Goal: Navigation & Orientation: Find specific page/section

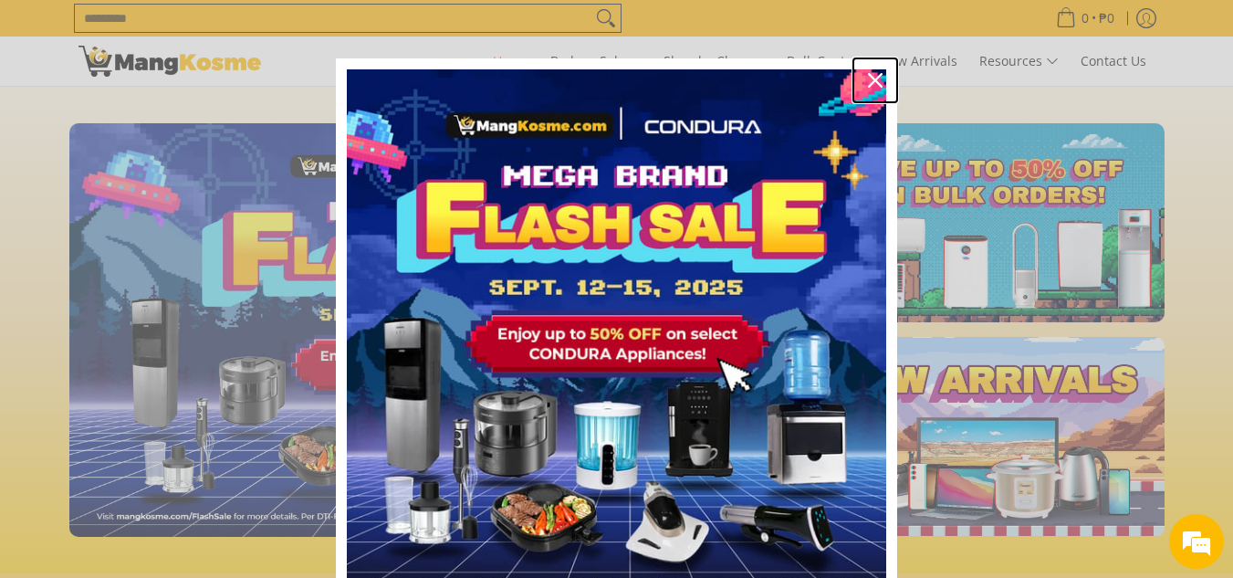
click at [875, 83] on icon "close icon" at bounding box center [875, 80] width 15 height 15
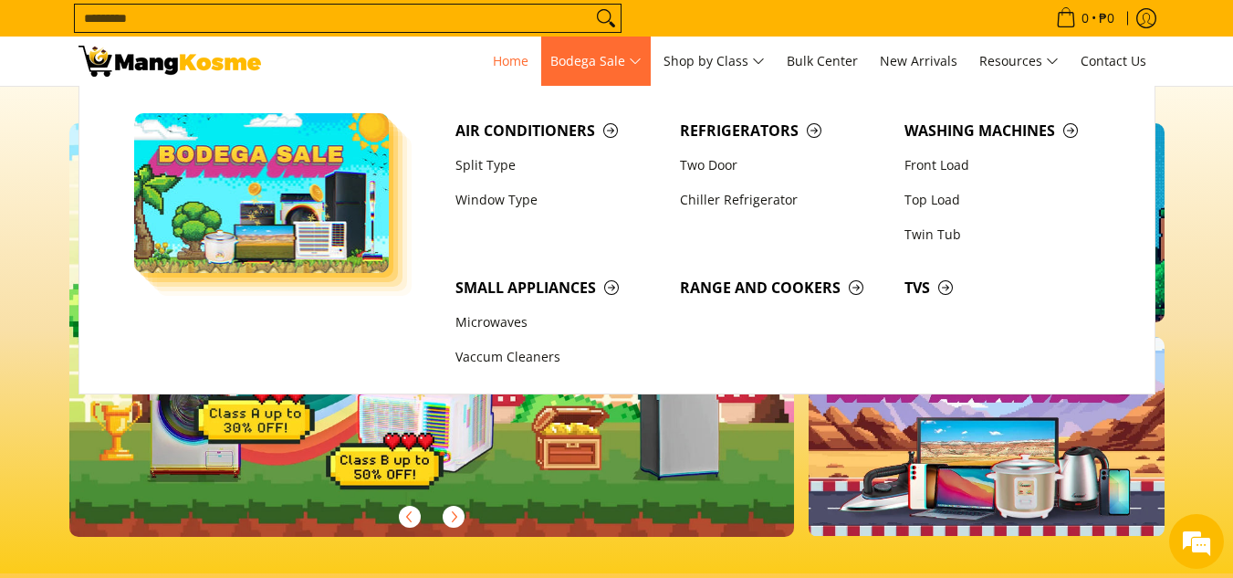
click at [640, 60] on span "Bodega Sale" at bounding box center [596, 61] width 91 height 23
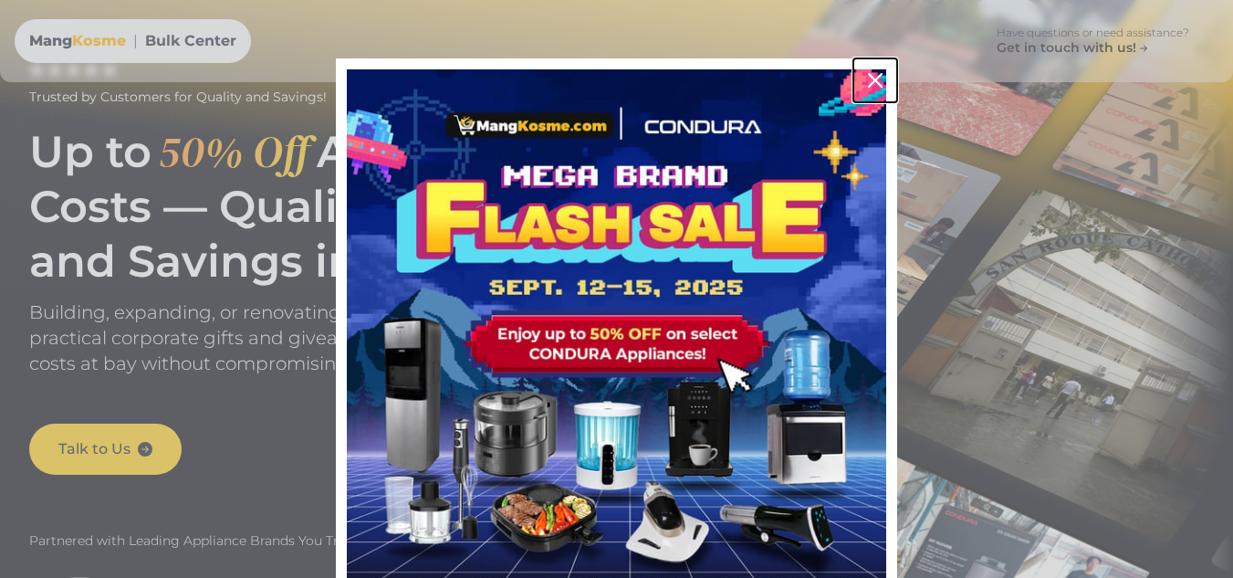
click at [875, 74] on icon "close icon" at bounding box center [875, 80] width 15 height 15
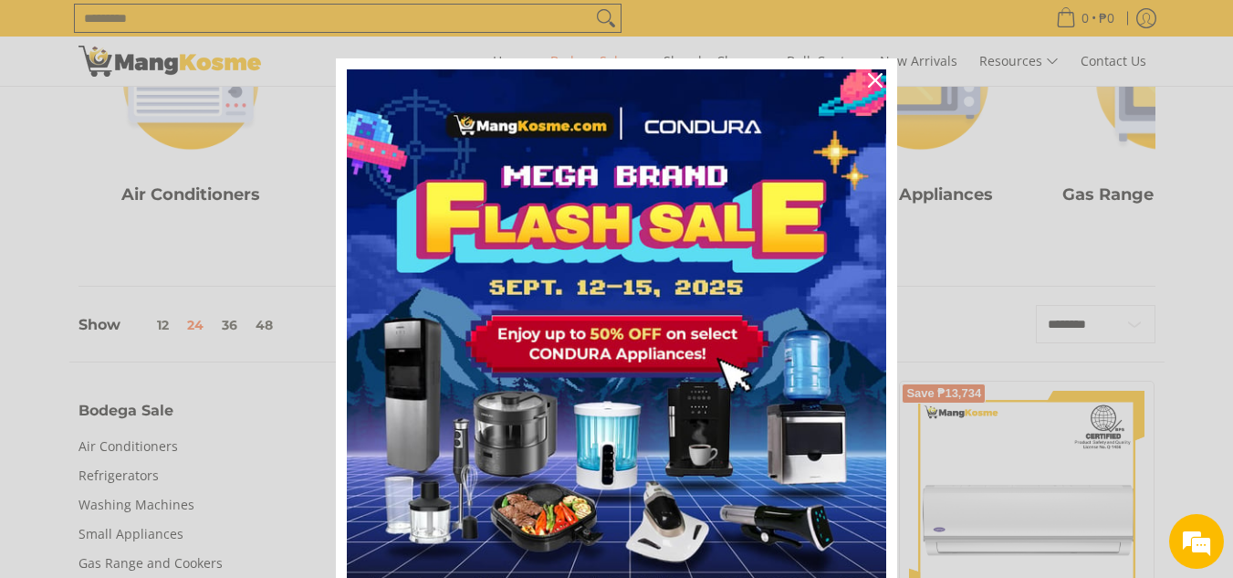
scroll to position [456, 0]
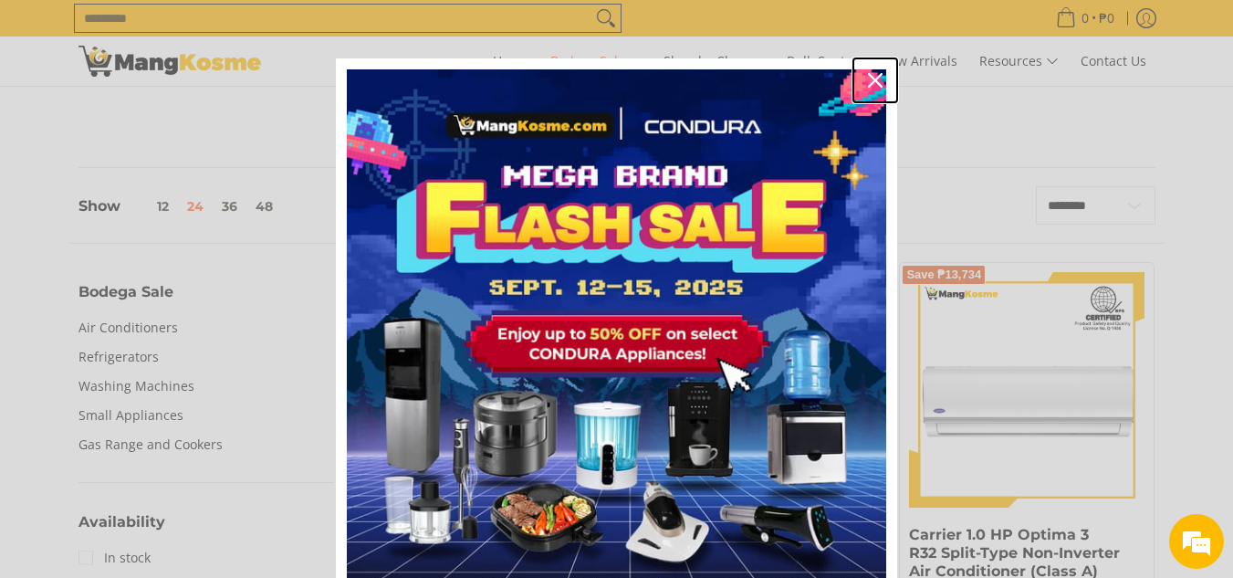
click at [868, 83] on icon "close icon" at bounding box center [875, 80] width 15 height 15
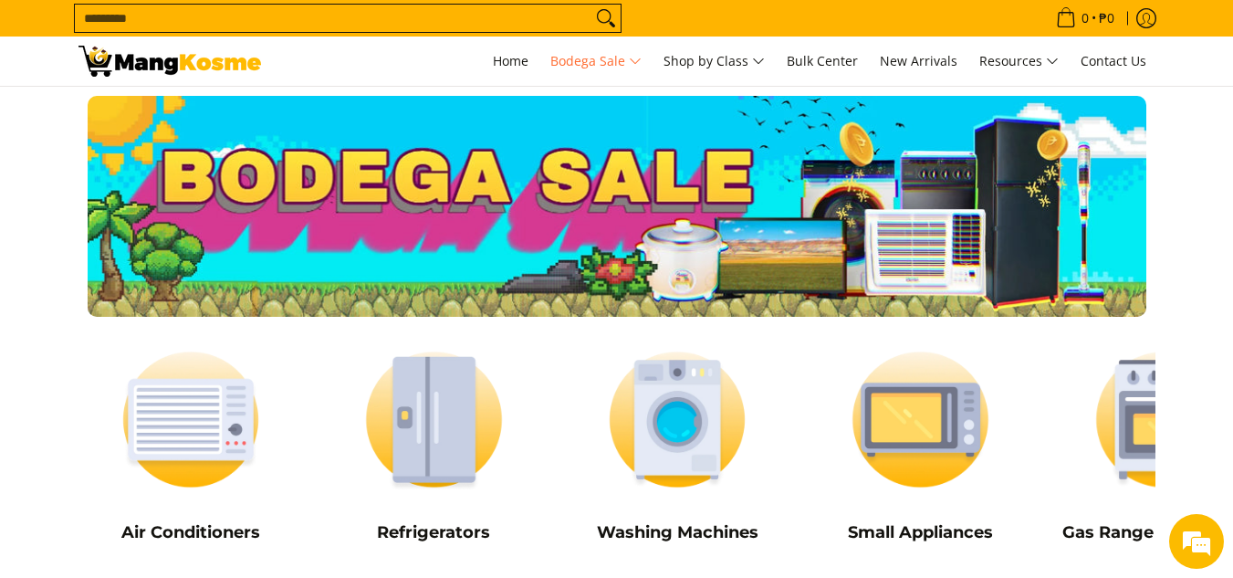
scroll to position [0, 0]
click at [493, 65] on span "Home" at bounding box center [511, 60] width 36 height 17
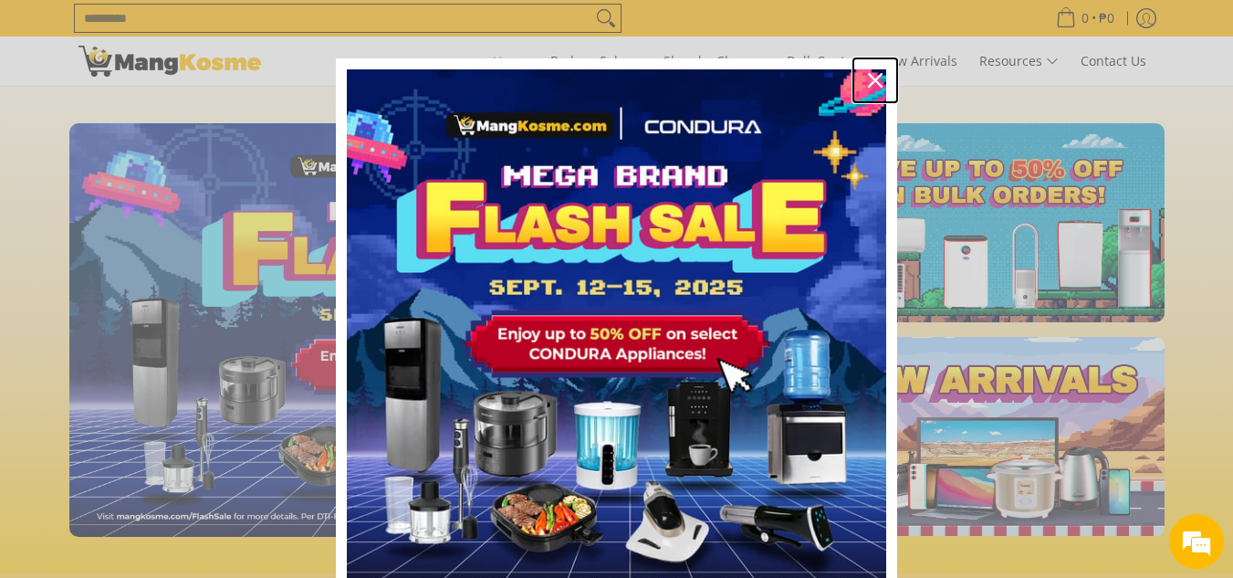
click at [868, 83] on icon "close icon" at bounding box center [875, 80] width 15 height 15
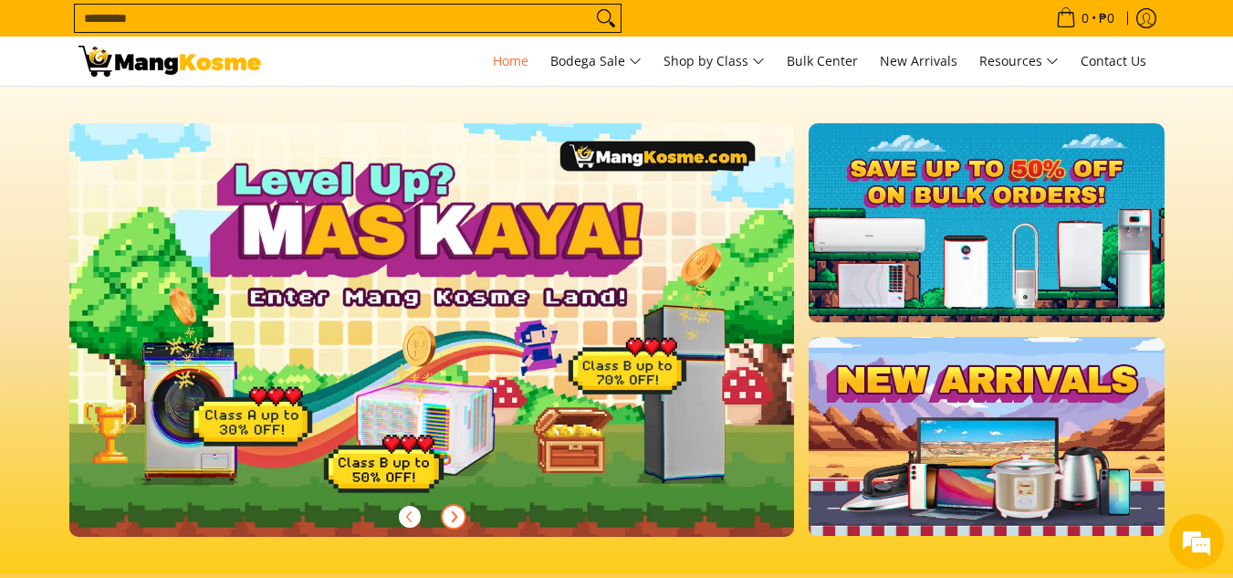
click at [452, 515] on icon "Next" at bounding box center [453, 516] width 15 height 15
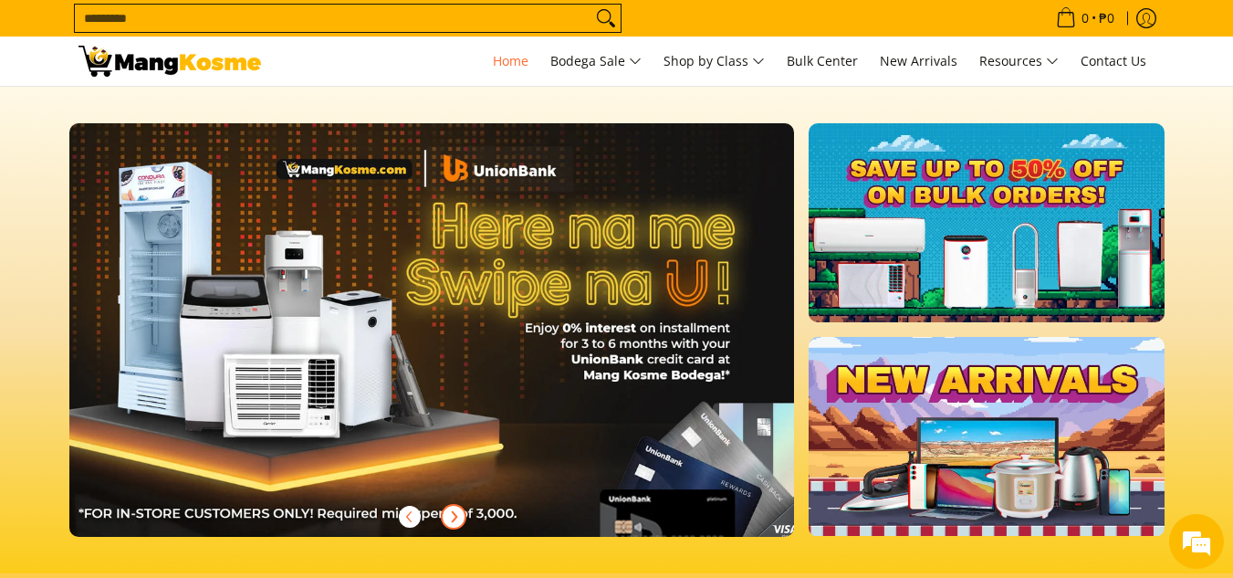
click at [452, 515] on icon "Next" at bounding box center [453, 516] width 15 height 15
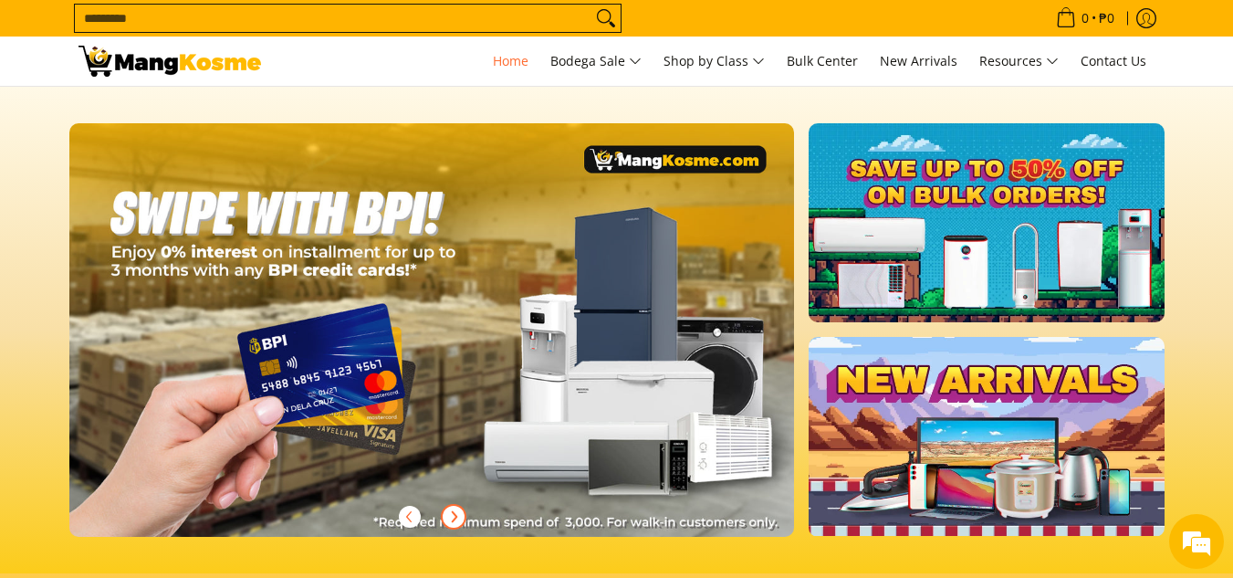
click at [452, 515] on icon "Next" at bounding box center [453, 516] width 15 height 15
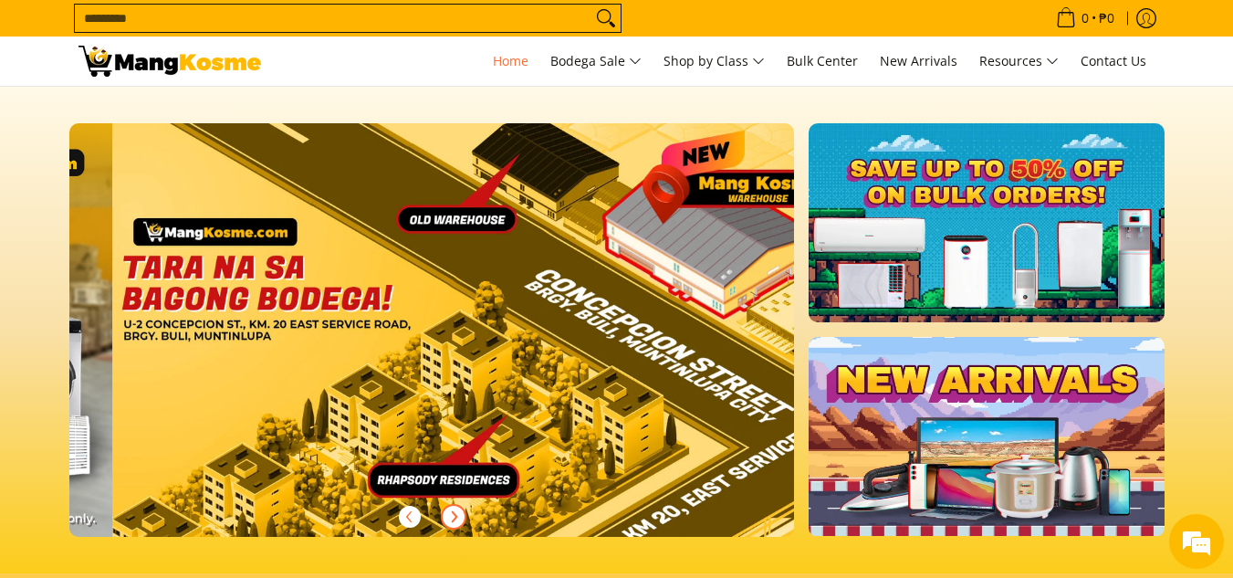
scroll to position [0, 2903]
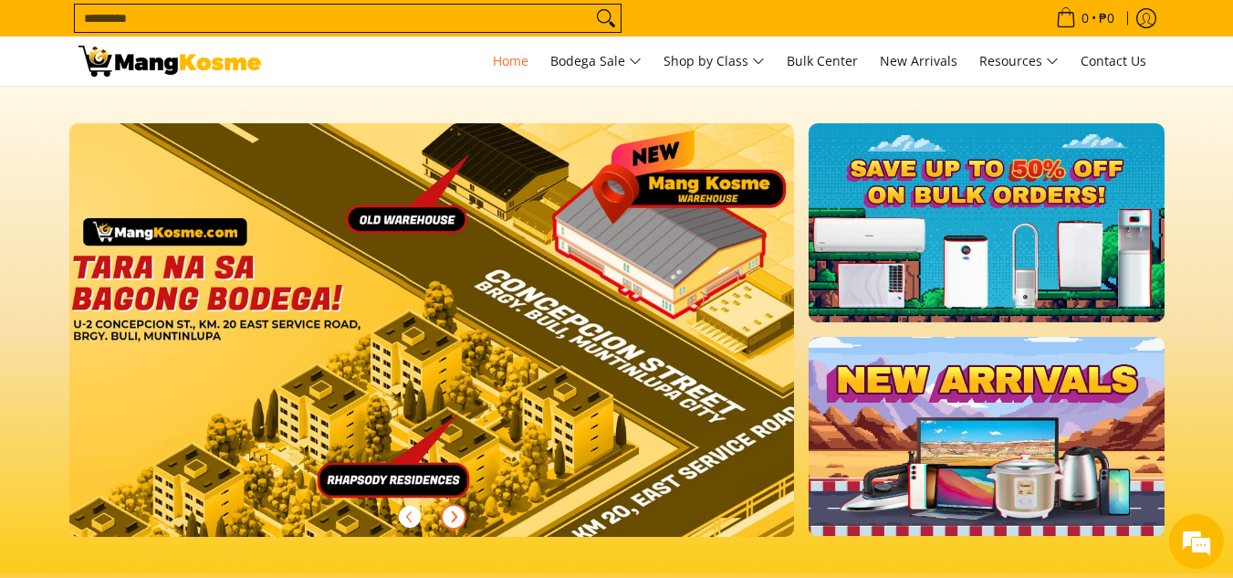
click at [452, 515] on icon "Next" at bounding box center [453, 516] width 15 height 15
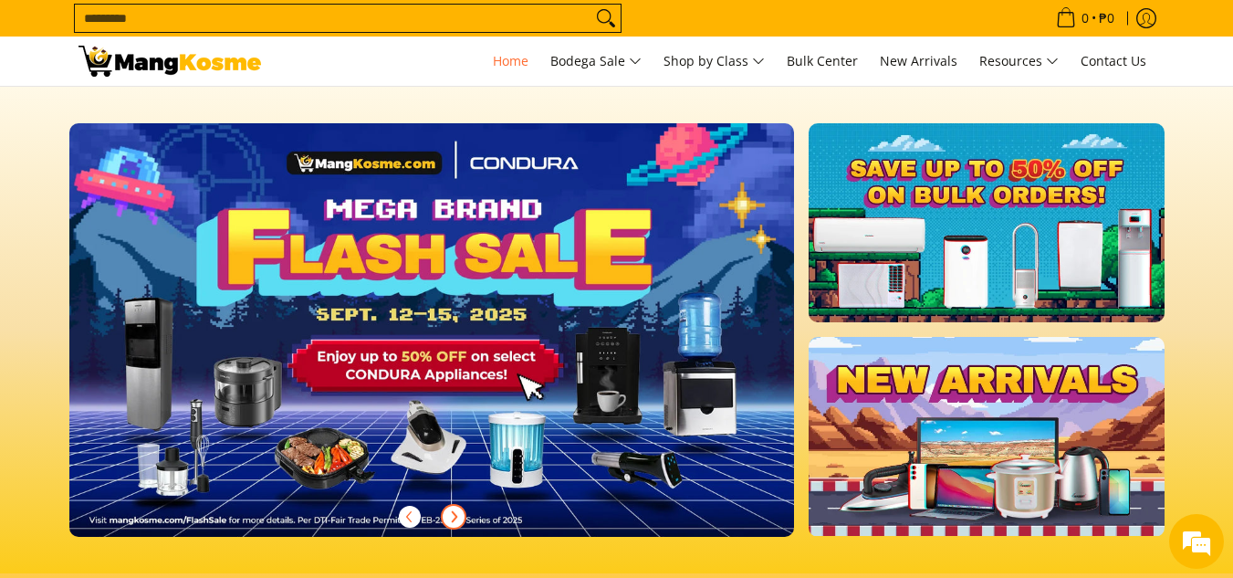
scroll to position [0, 0]
click at [446, 520] on icon "Next" at bounding box center [453, 516] width 15 height 15
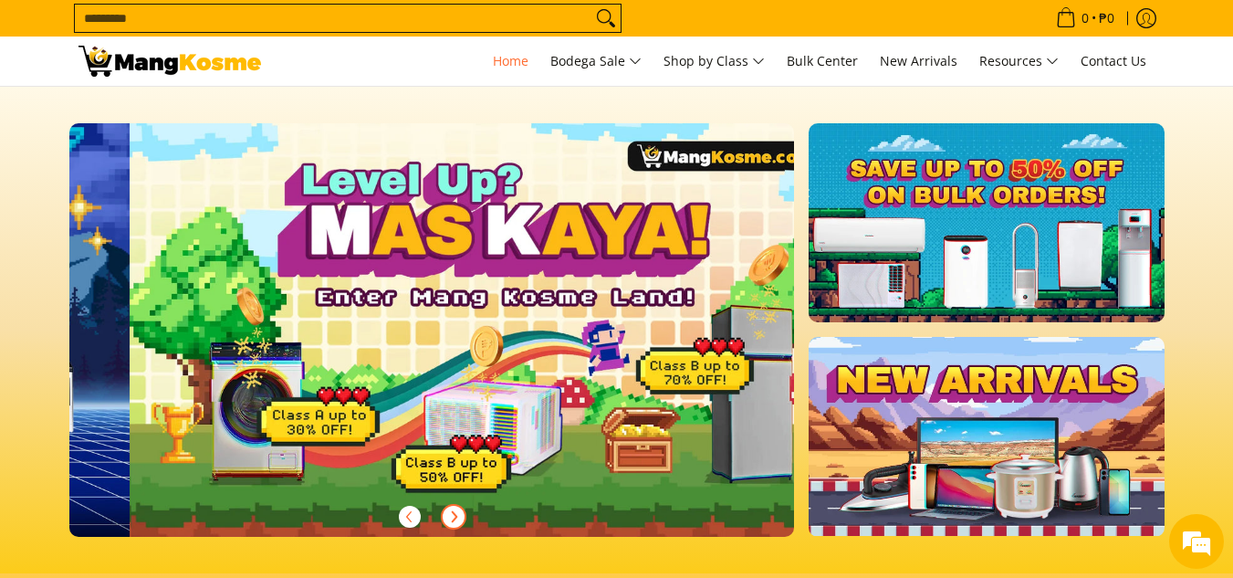
scroll to position [0, 726]
